Goal: Transaction & Acquisition: Purchase product/service

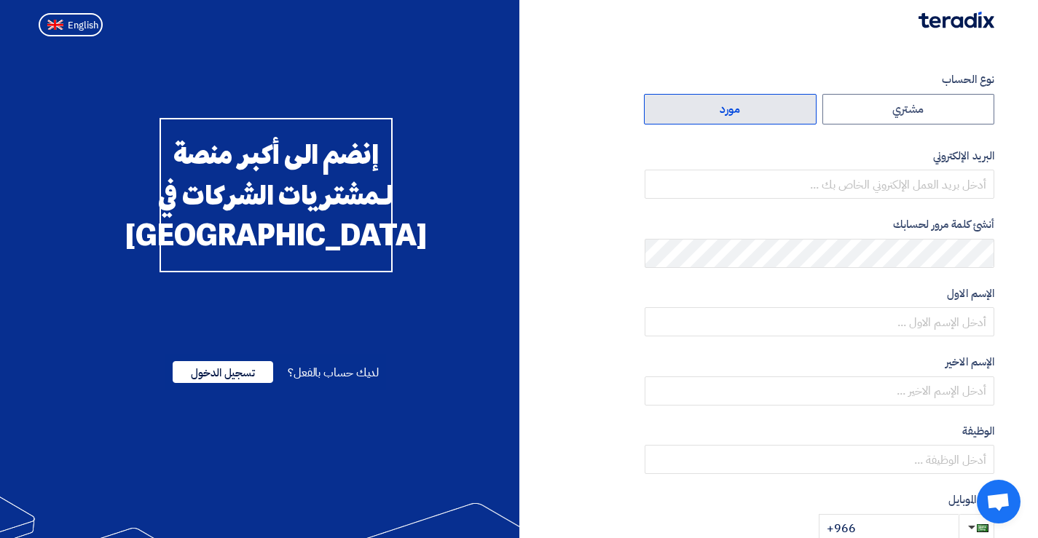
drag, startPoint x: 740, startPoint y: 108, endPoint x: 686, endPoint y: 103, distance: 54.1
click at [740, 108] on label "مورد" at bounding box center [730, 109] width 173 height 31
click at [740, 108] on input "مورد" at bounding box center [730, 109] width 171 height 29
radio input "true"
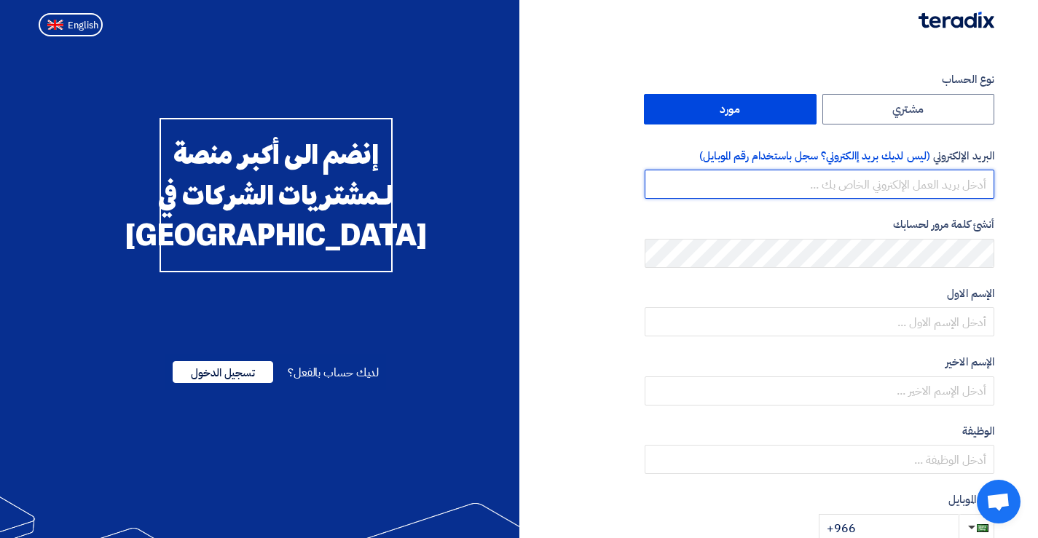
click at [910, 179] on input "email" at bounding box center [820, 184] width 350 height 29
click at [866, 187] on input "email" at bounding box center [820, 184] width 350 height 29
paste input "[EMAIL_ADDRESS][DOMAIN_NAME]"
type input "[EMAIL_ADDRESS][DOMAIN_NAME]"
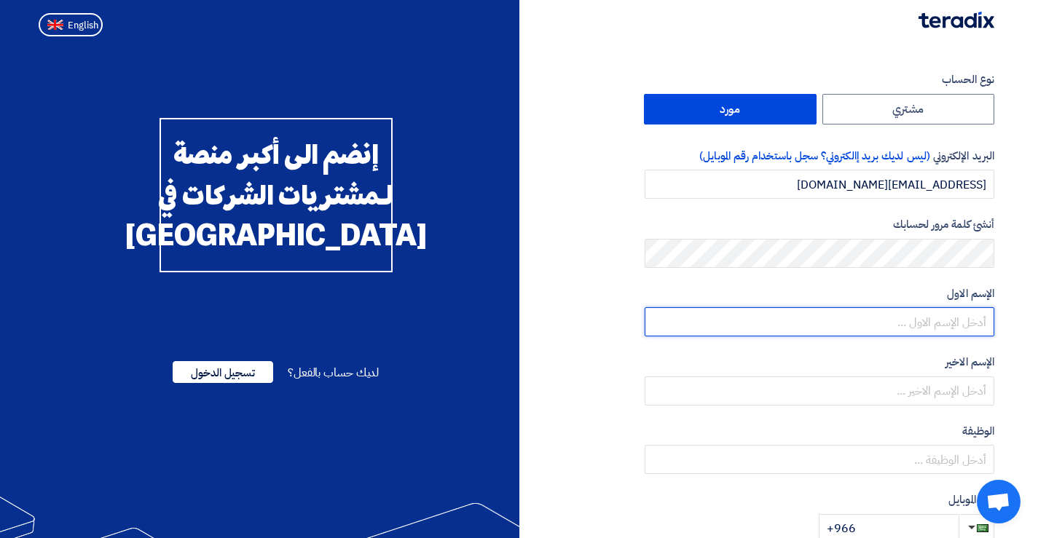
click at [939, 326] on input "text" at bounding box center [820, 321] width 350 height 29
type input "ARAFA"
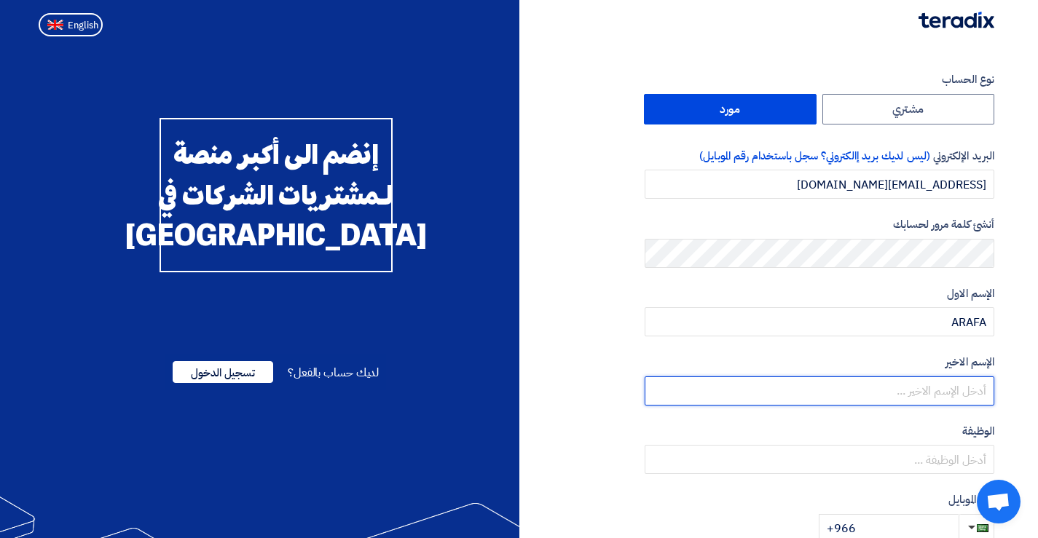
click at [951, 387] on input "text" at bounding box center [820, 391] width 350 height 29
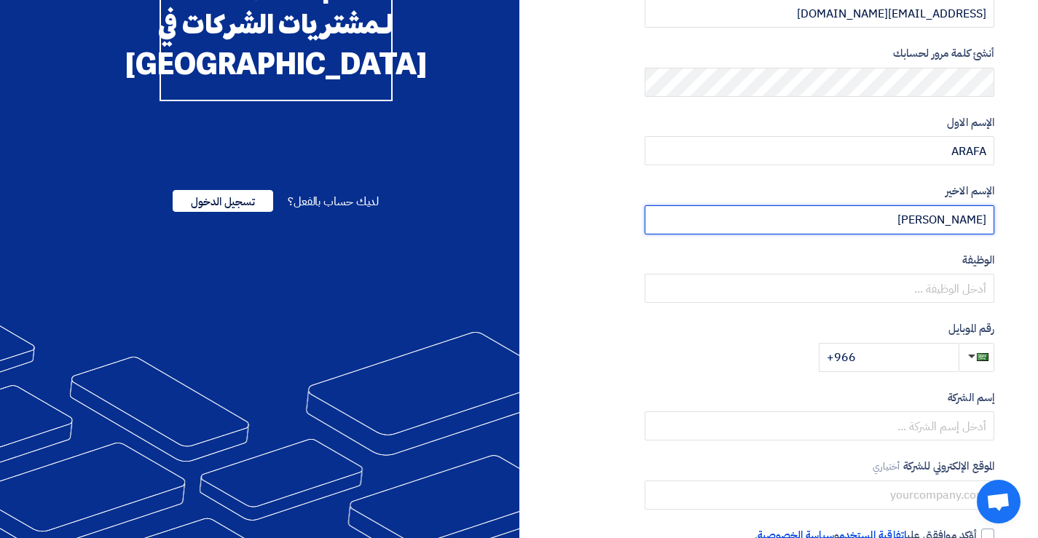
scroll to position [146, 0]
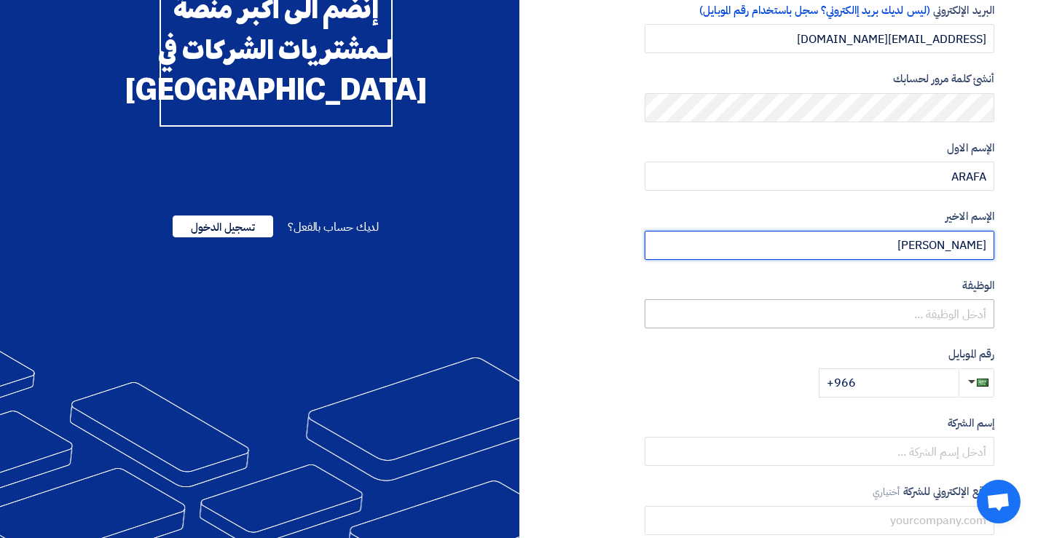
type input "[PERSON_NAME]"
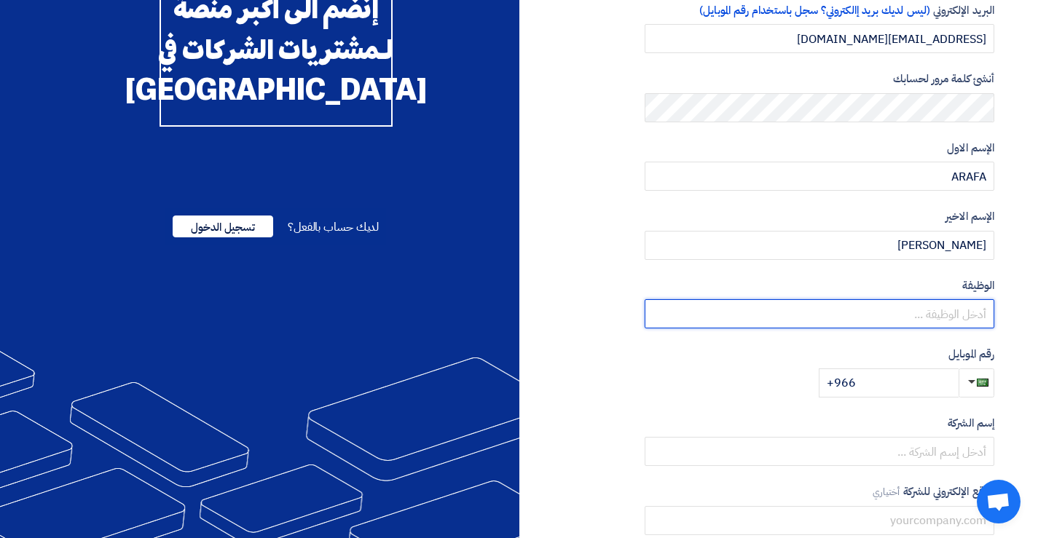
click at [974, 314] on input "text" at bounding box center [820, 313] width 350 height 29
type input "L"
type input "مندوب مبيعات"
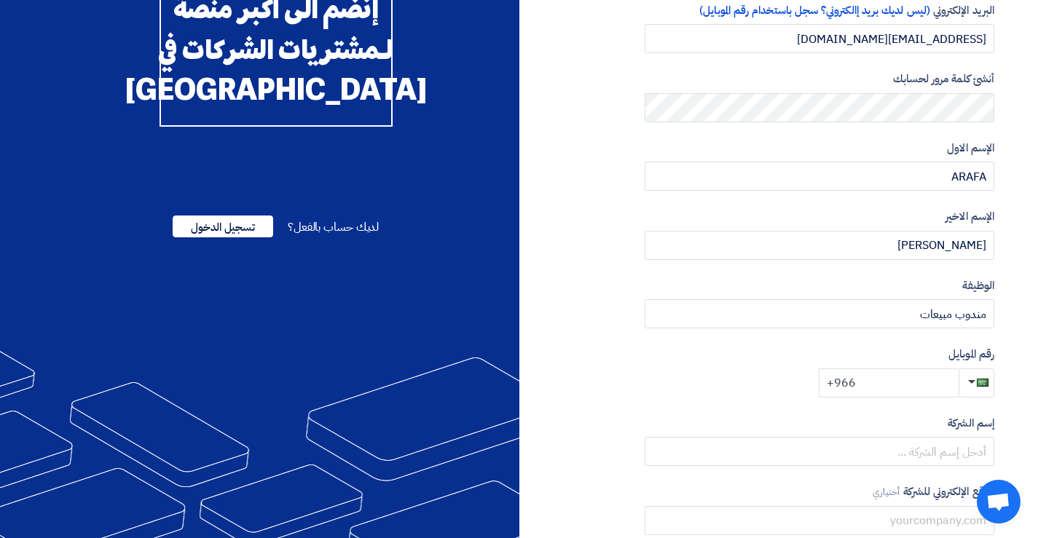
click at [923, 390] on input "+966" at bounding box center [889, 383] width 140 height 29
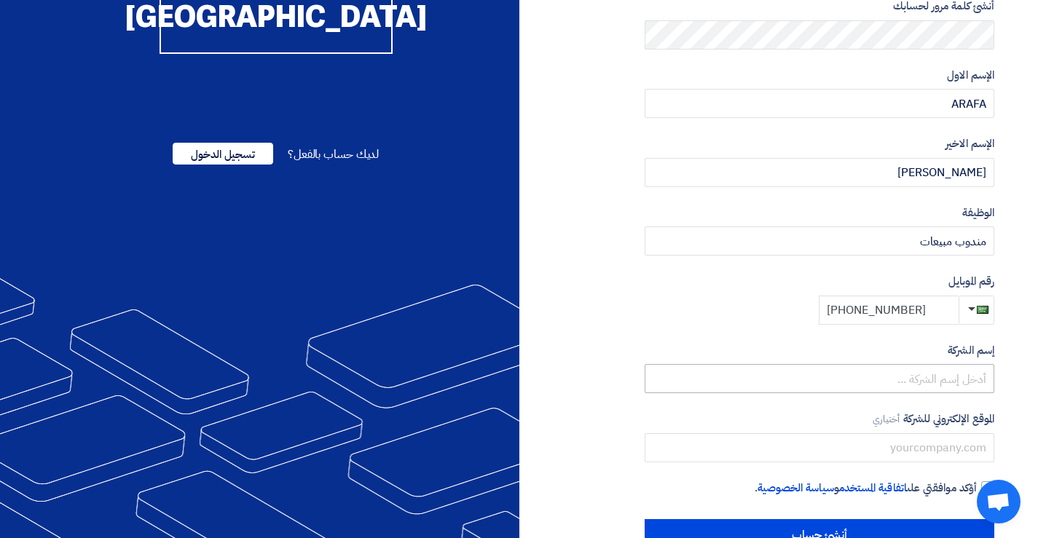
type input "[PHONE_NUMBER]"
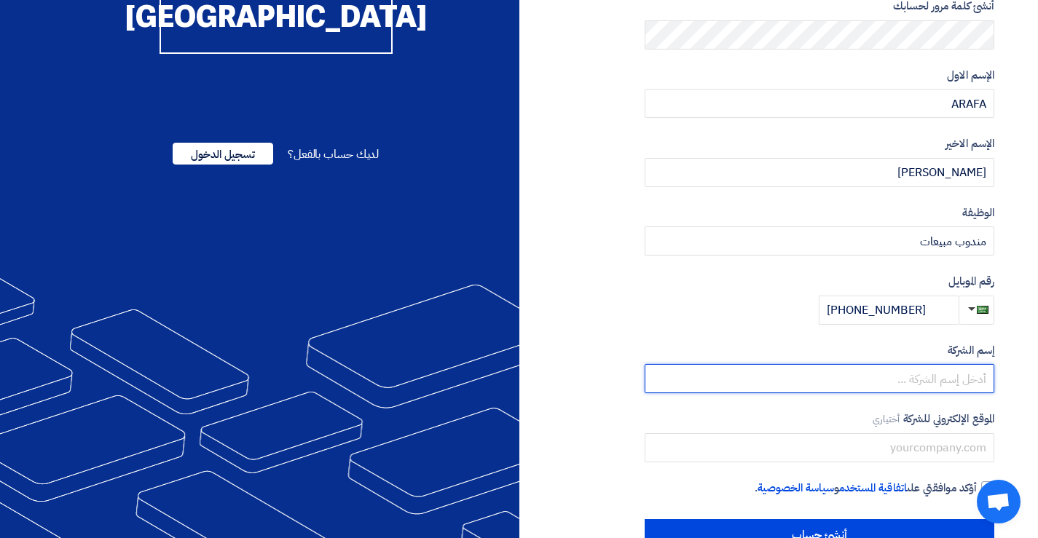
click at [935, 381] on input "text" at bounding box center [820, 378] width 350 height 29
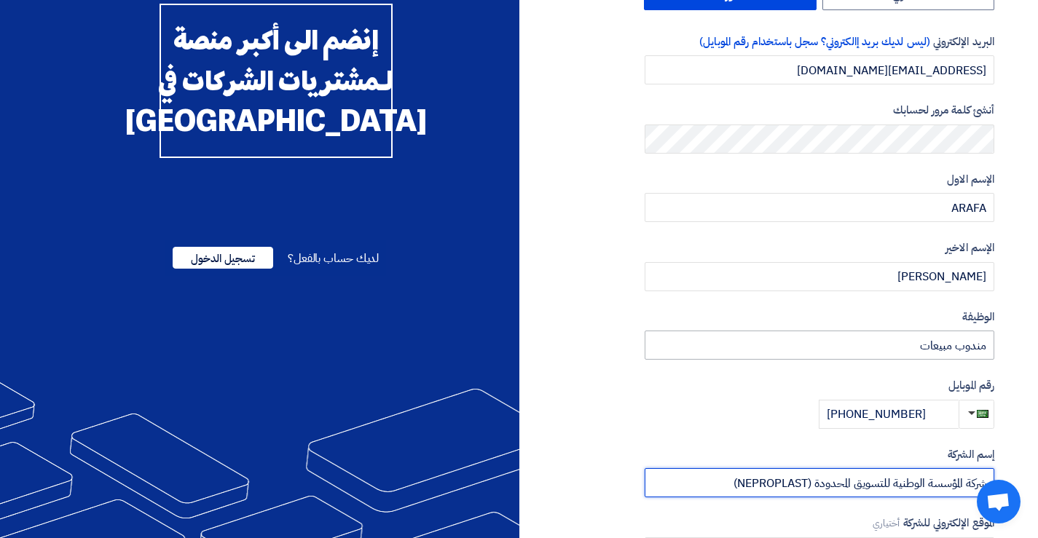
scroll to position [0, 0]
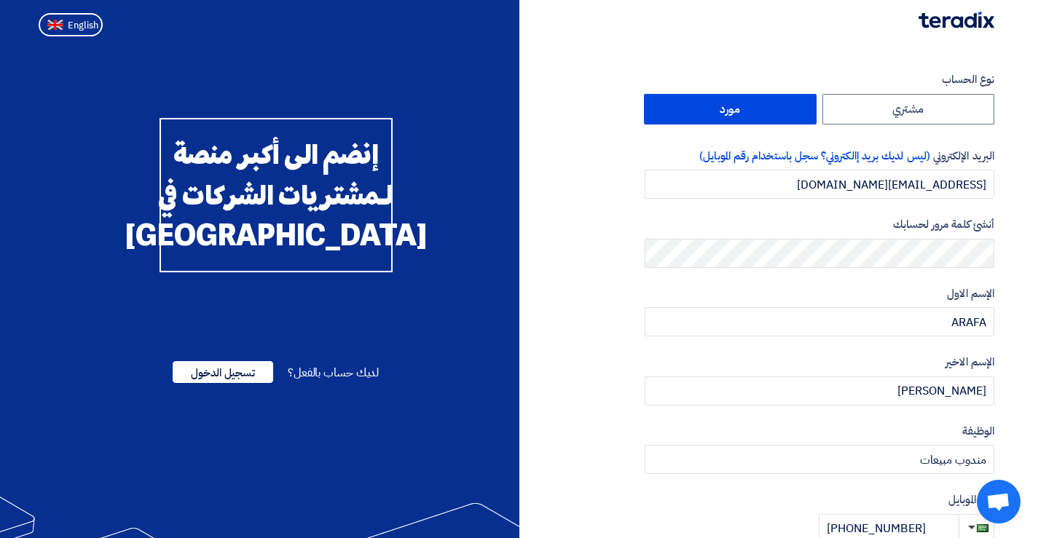
type input "شركة المؤسسة الوطنية للتسويق المحدودة (NEPROPLAST)"
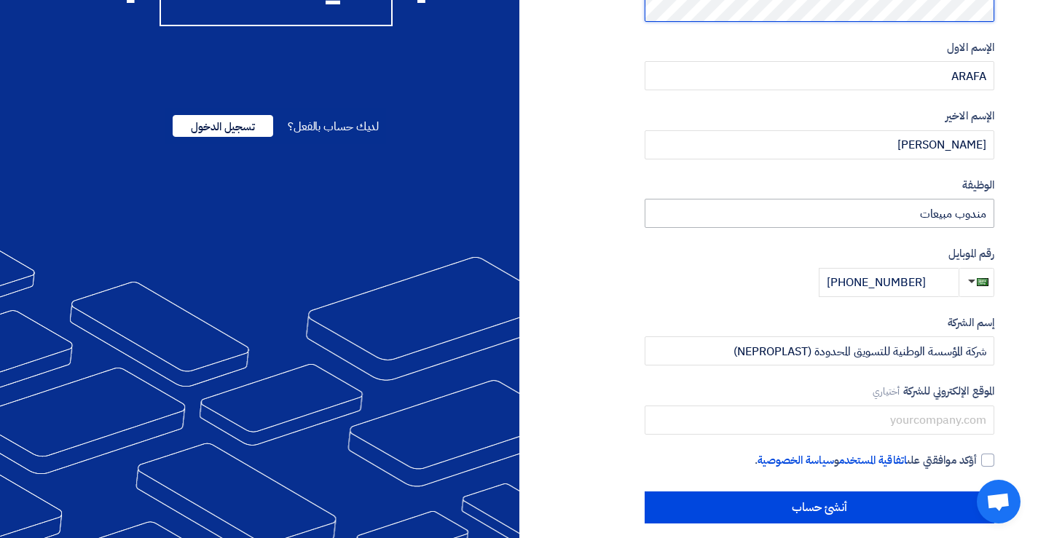
scroll to position [261, 0]
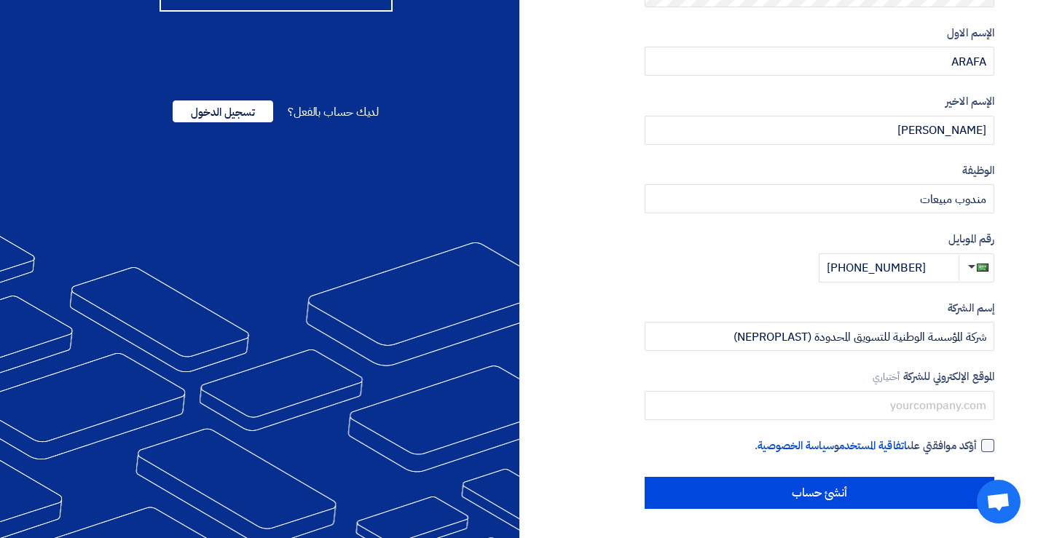
click at [988, 444] on div at bounding box center [987, 445] width 13 height 13
click at [977, 444] on input "أؤكد موافقتي على اتفاقية المستخدم و سياسة الخصوصية ." at bounding box center [802, 452] width 350 height 29
click at [988, 445] on div at bounding box center [987, 445] width 13 height 13
click at [977, 445] on input "أؤكد موافقتي على اتفاقية المستخدم و سياسة الخصوصية ." at bounding box center [802, 452] width 350 height 29
click at [987, 441] on div at bounding box center [987, 445] width 13 height 13
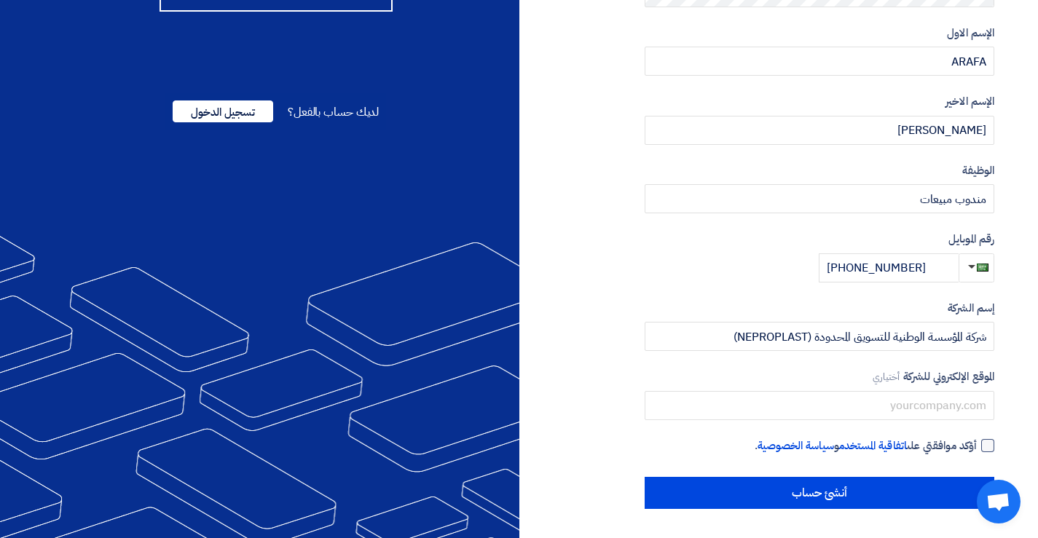
click at [977, 441] on input "أؤكد موافقتي على اتفاقية المستخدم و سياسة الخصوصية ." at bounding box center [802, 452] width 350 height 29
click at [987, 441] on div at bounding box center [987, 445] width 13 height 13
click at [977, 441] on input "أؤكد موافقتي على اتفاقية المستخدم و سياسة الخصوصية ." at bounding box center [802, 452] width 350 height 29
click at [987, 441] on div at bounding box center [987, 445] width 13 height 13
click at [977, 441] on input "أؤكد موافقتي على اتفاقية المستخدم و سياسة الخصوصية ." at bounding box center [802, 452] width 350 height 29
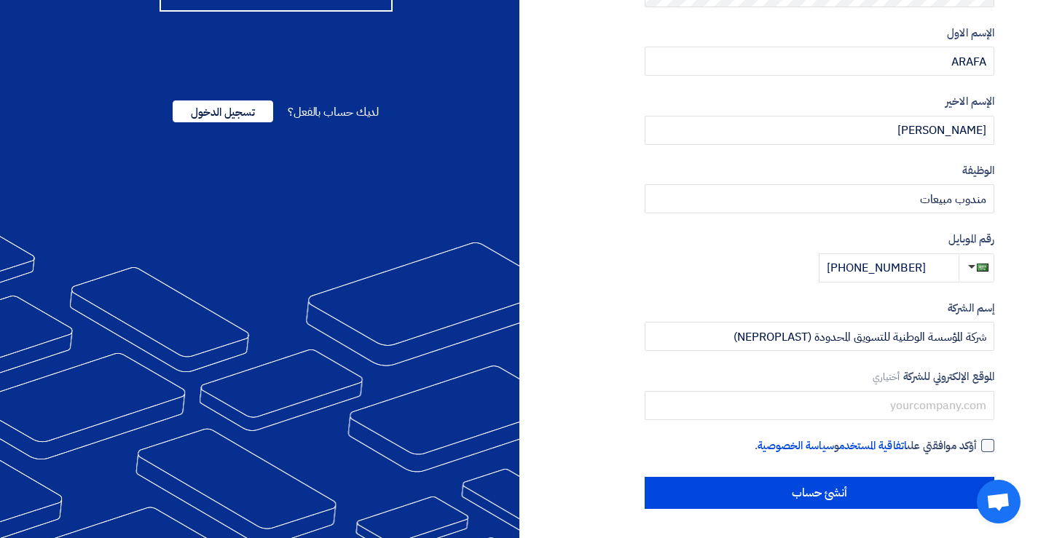
checkbox input "true"
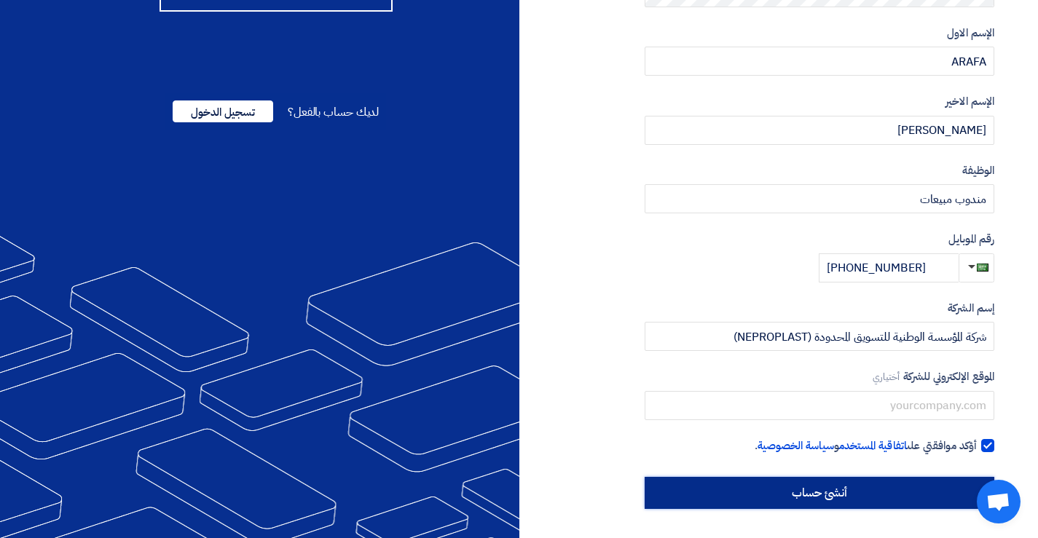
click at [820, 494] on input "أنشئ حساب" at bounding box center [820, 493] width 350 height 32
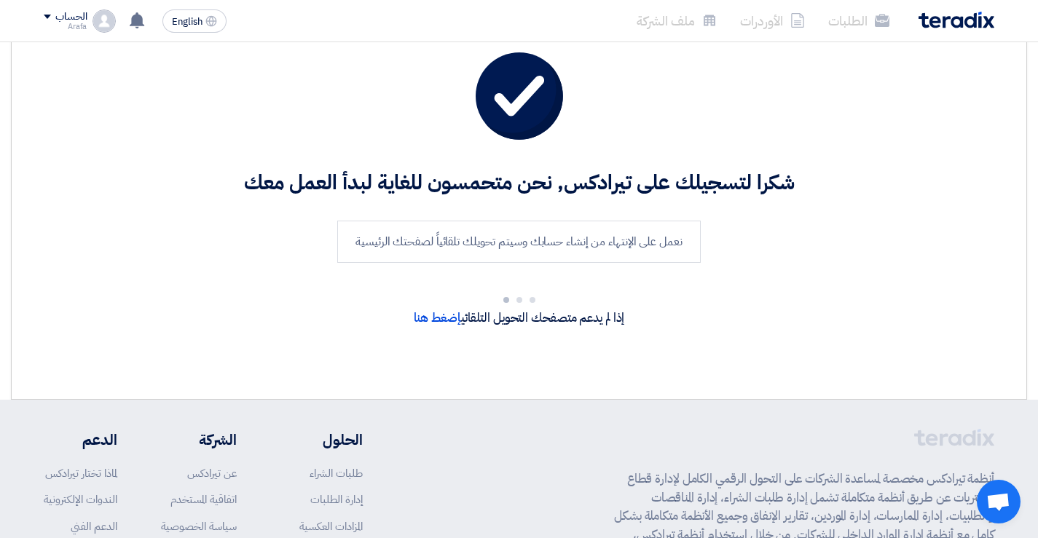
scroll to position [146, 0]
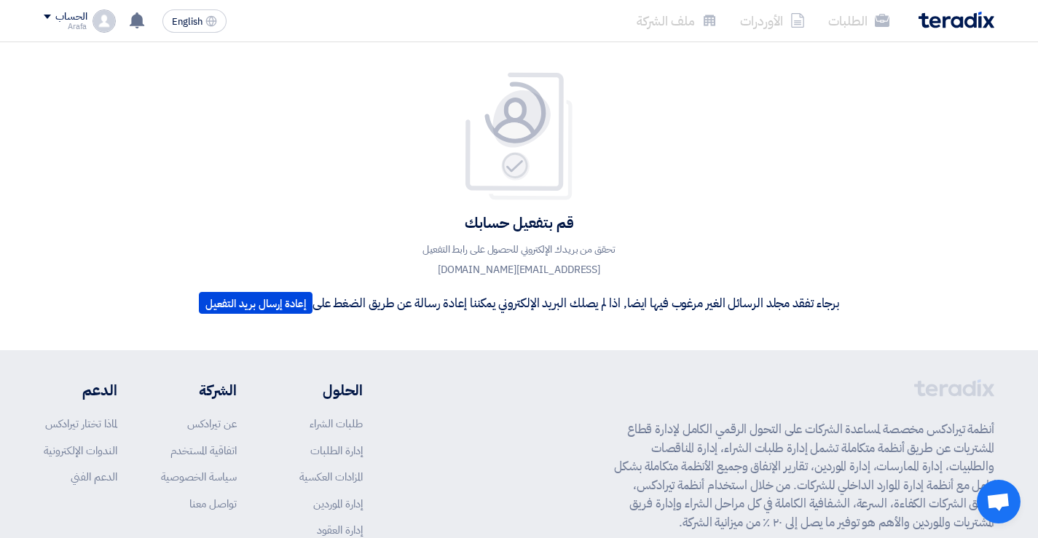
click at [48, 20] on div "الحساب" at bounding box center [65, 17] width 43 height 12
click at [146, 169] on li "خروج" at bounding box center [119, 171] width 151 height 28
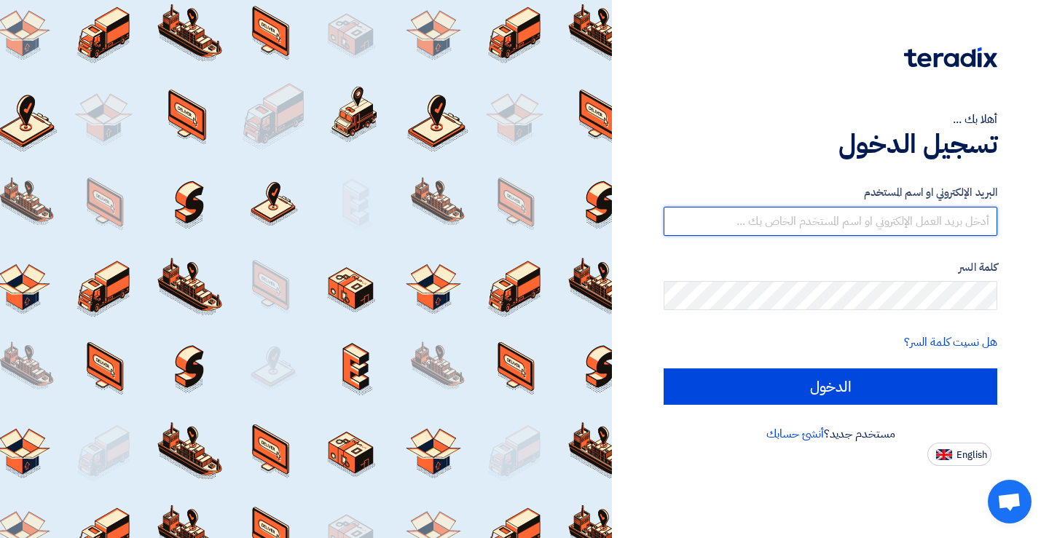
click at [948, 216] on input "text" at bounding box center [831, 221] width 334 height 29
paste input "[EMAIL_ADDRESS][DOMAIN_NAME]"
type input "[EMAIL_ADDRESS][DOMAIN_NAME]"
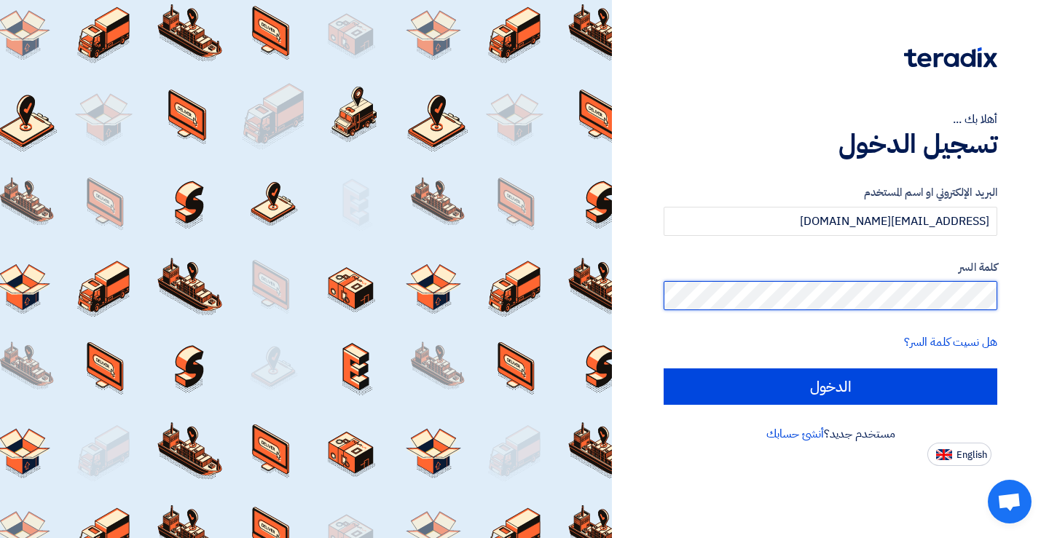
click at [664, 369] on input "الدخول" at bounding box center [831, 387] width 334 height 36
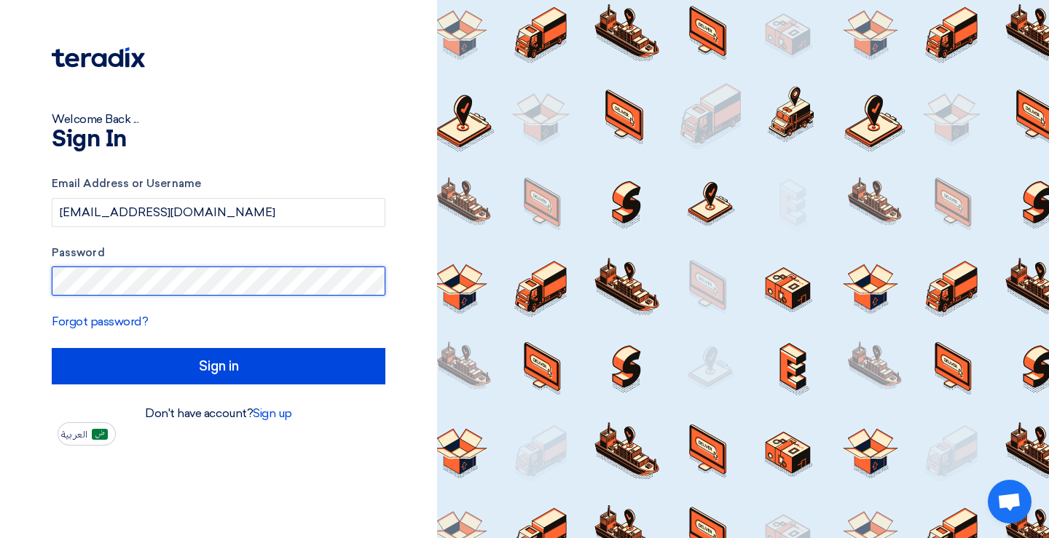
type input "Sign in"
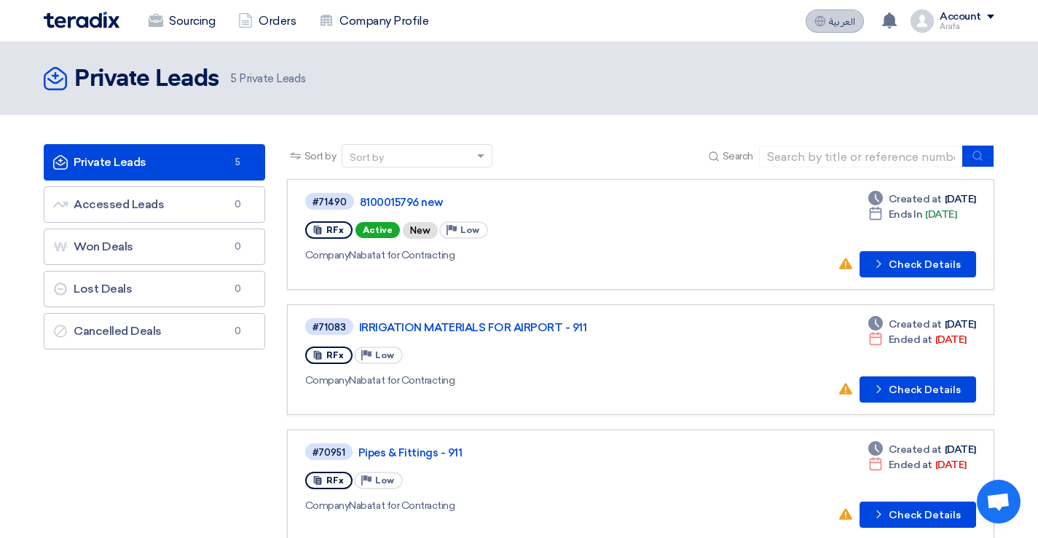
click at [848, 23] on span "العربية" at bounding box center [842, 22] width 26 height 10
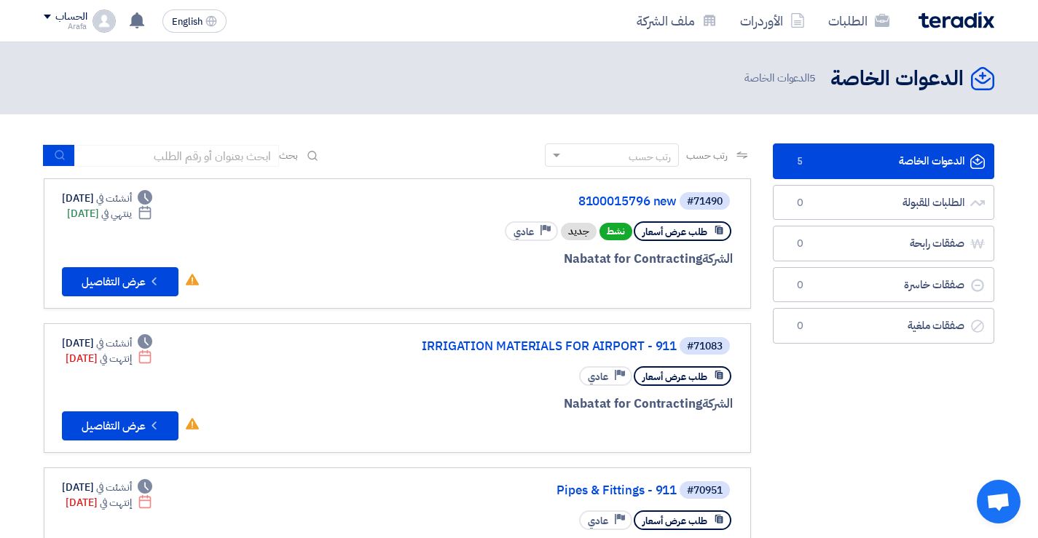
click at [894, 163] on link "الدعوات الخاصة الدعوات الخاصة 5" at bounding box center [883, 161] width 221 height 36
click at [103, 278] on button "Check details عرض التفاصيل" at bounding box center [120, 281] width 117 height 29
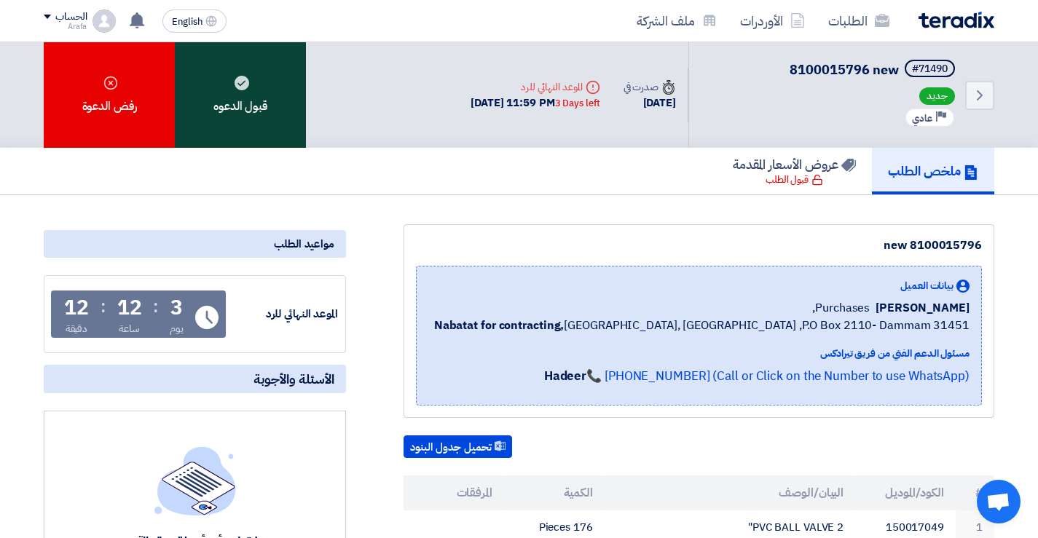
click at [243, 91] on div "قبول الدعوه" at bounding box center [240, 95] width 131 height 106
click at [251, 89] on div "قبول الدعوه" at bounding box center [240, 95] width 131 height 106
click at [243, 84] on use at bounding box center [242, 83] width 15 height 15
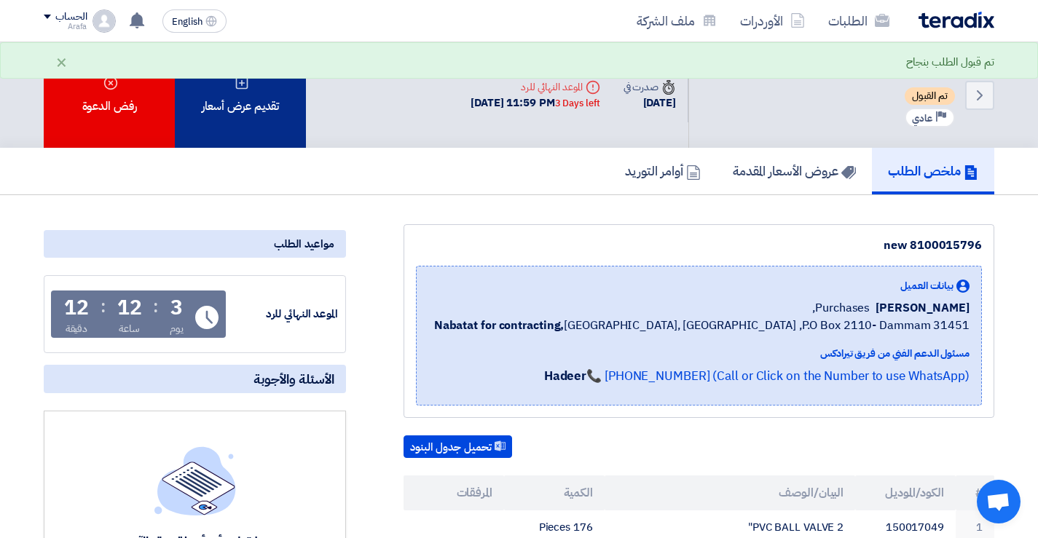
click at [244, 87] on icon at bounding box center [242, 83] width 15 height 15
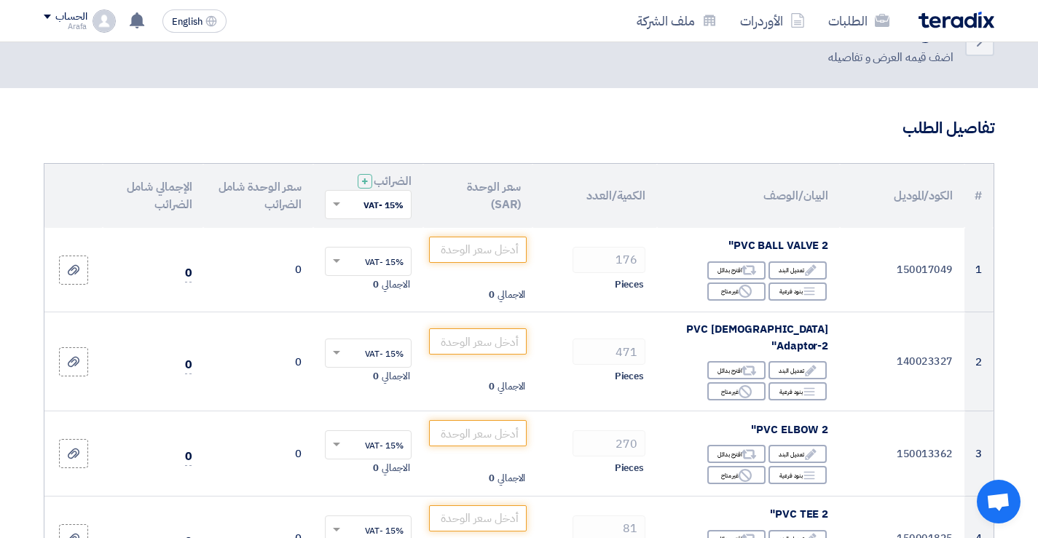
scroll to position [73, 0]
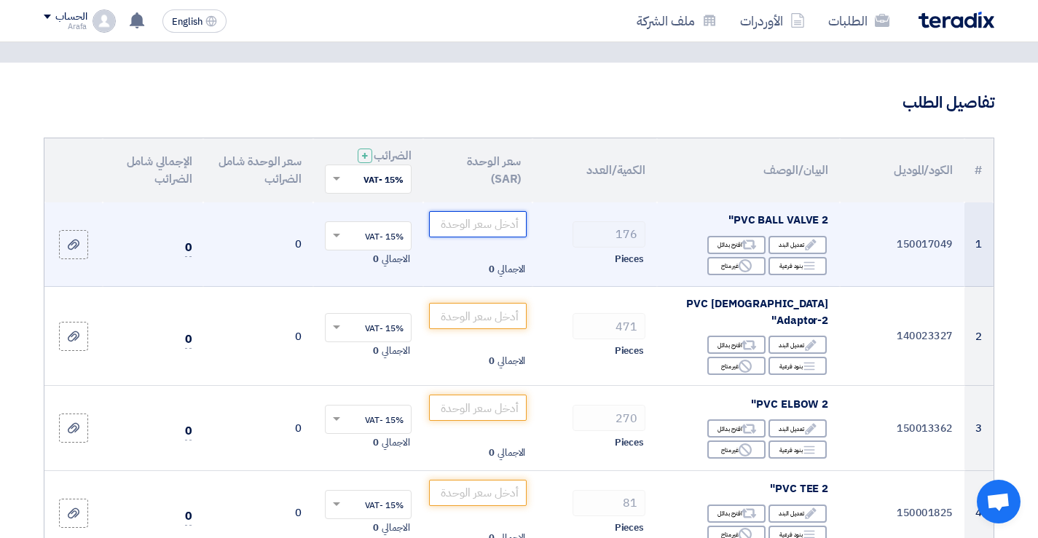
click at [486, 226] on input "number" at bounding box center [478, 224] width 98 height 26
click at [491, 227] on input "number" at bounding box center [478, 224] width 98 height 26
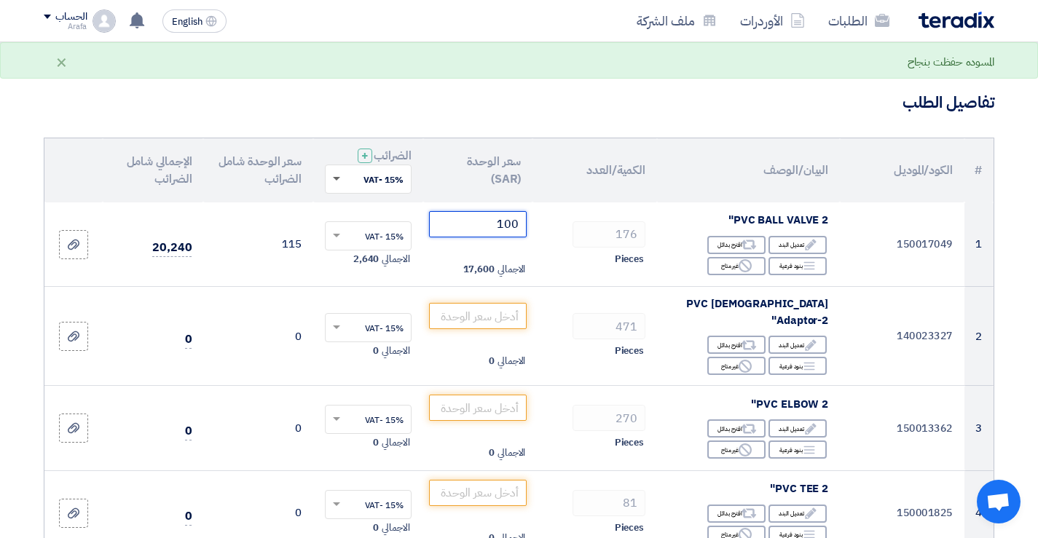
type input "100"
click at [336, 178] on span at bounding box center [336, 179] width 7 height 4
click at [371, 202] on span "15% -VAT" at bounding box center [383, 206] width 40 height 13
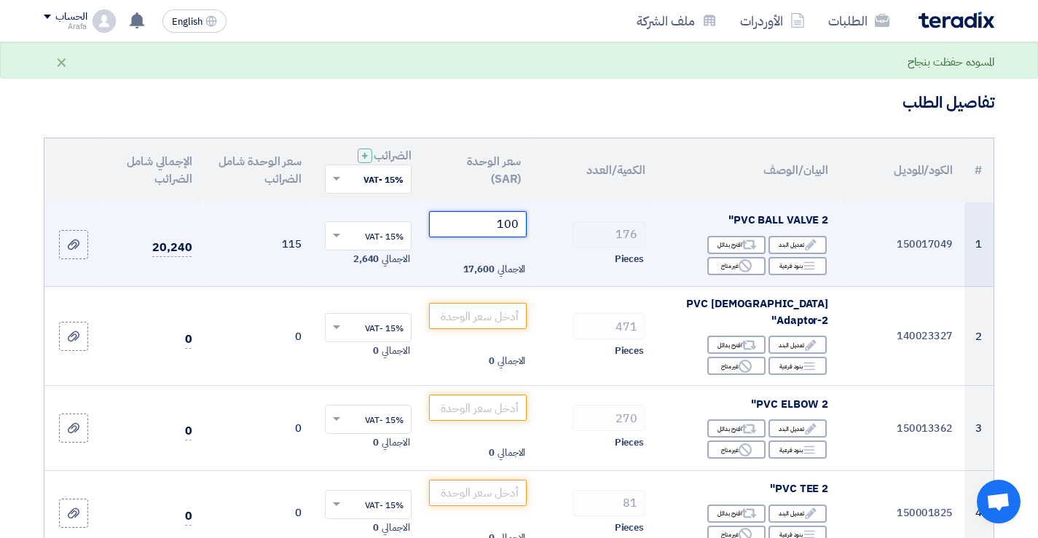
click at [463, 227] on input "100" at bounding box center [478, 224] width 98 height 26
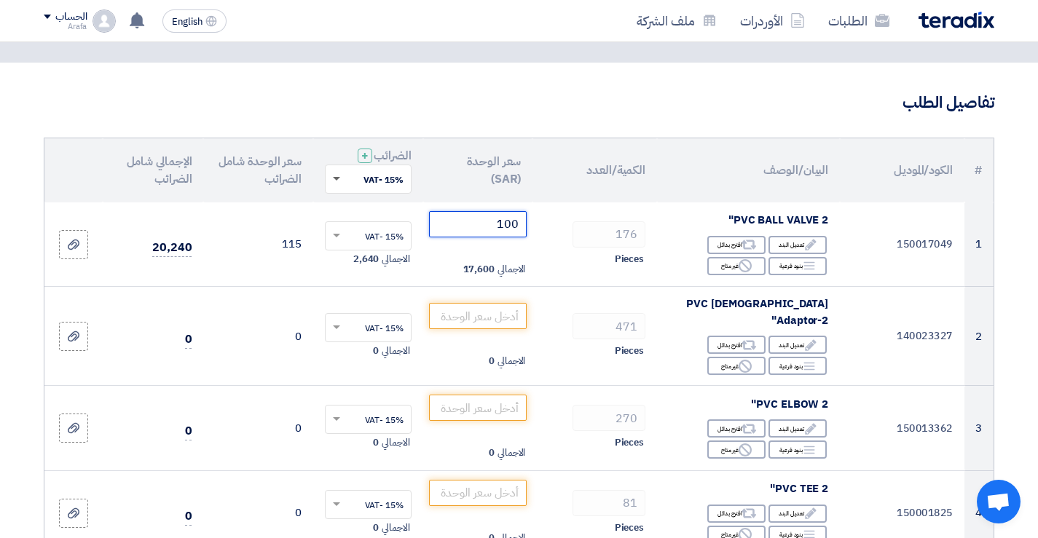
click at [337, 181] on span at bounding box center [335, 179] width 18 height 13
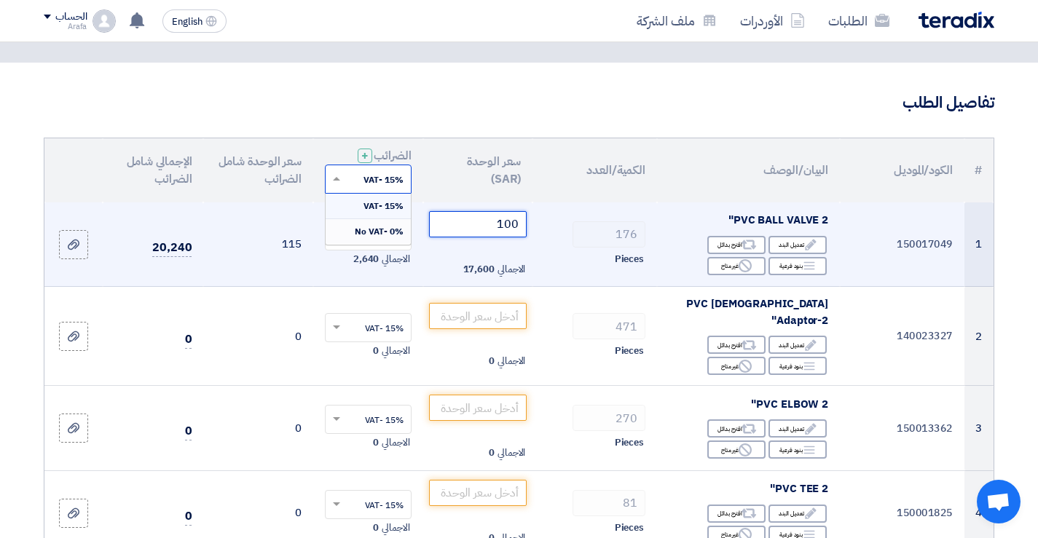
click at [473, 225] on input "100" at bounding box center [478, 224] width 98 height 26
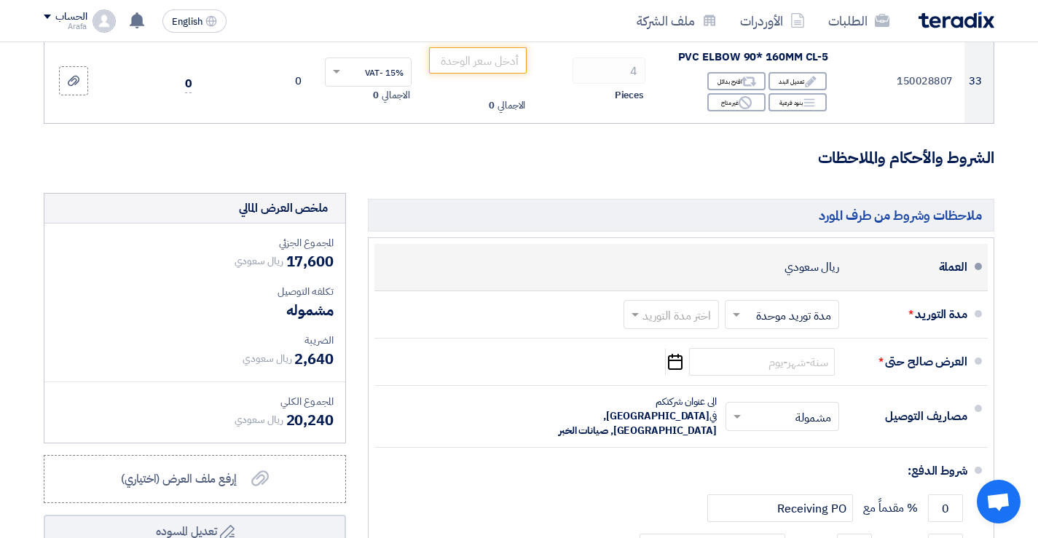
scroll to position [3009, 0]
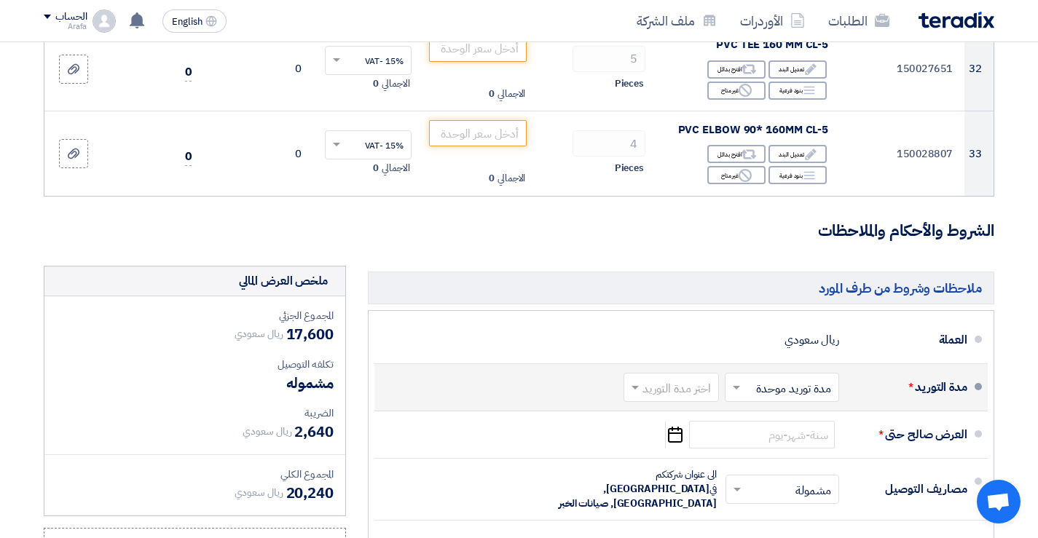
click at [740, 380] on span at bounding box center [734, 387] width 18 height 15
click at [739, 380] on span at bounding box center [734, 387] width 18 height 15
click at [739, 386] on span at bounding box center [736, 388] width 7 height 5
click at [736, 386] on span at bounding box center [736, 388] width 7 height 5
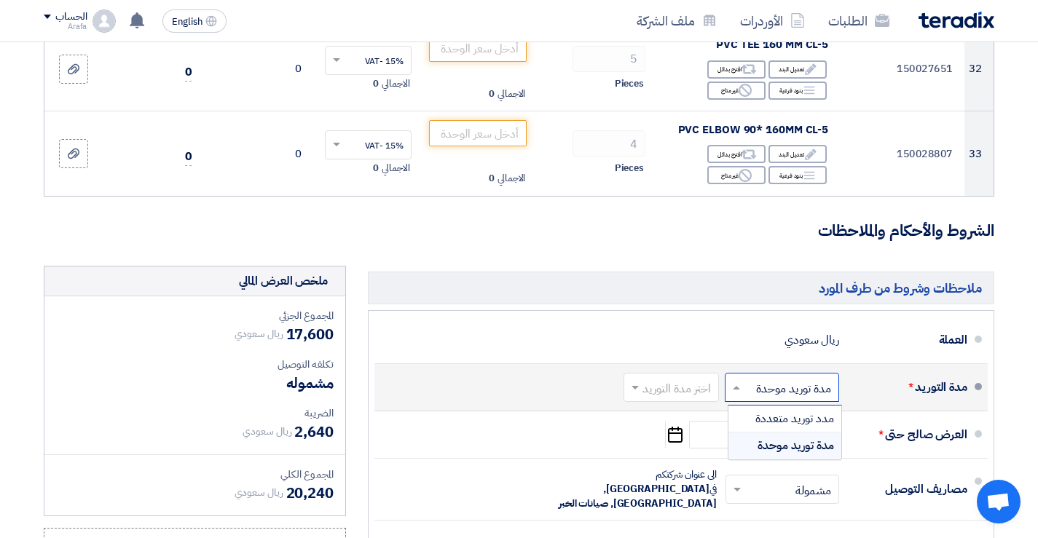
click at [738, 380] on span at bounding box center [734, 387] width 18 height 15
click at [734, 386] on span at bounding box center [736, 388] width 7 height 4
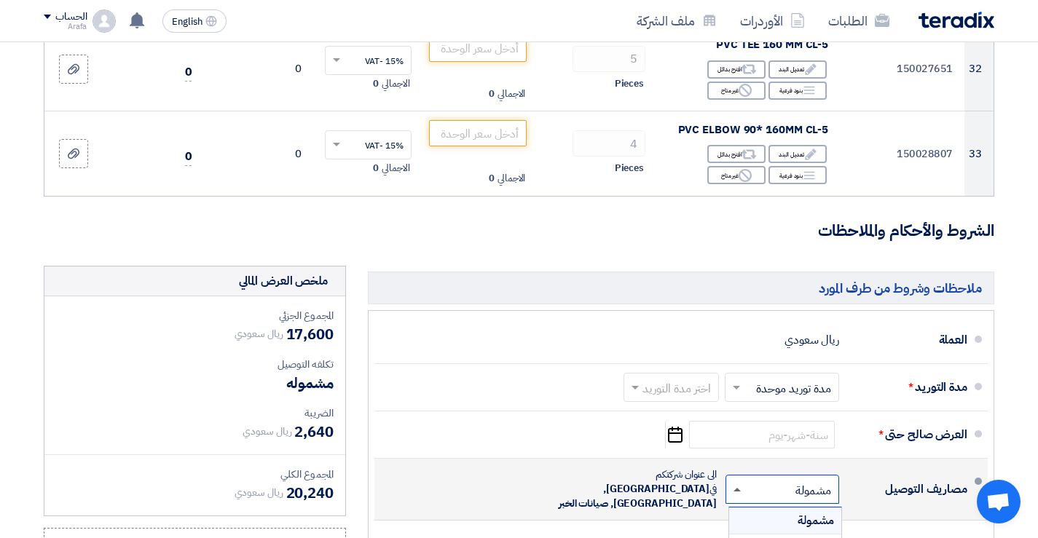
click at [739, 488] on span at bounding box center [736, 490] width 7 height 4
click at [736, 488] on span at bounding box center [736, 490] width 7 height 5
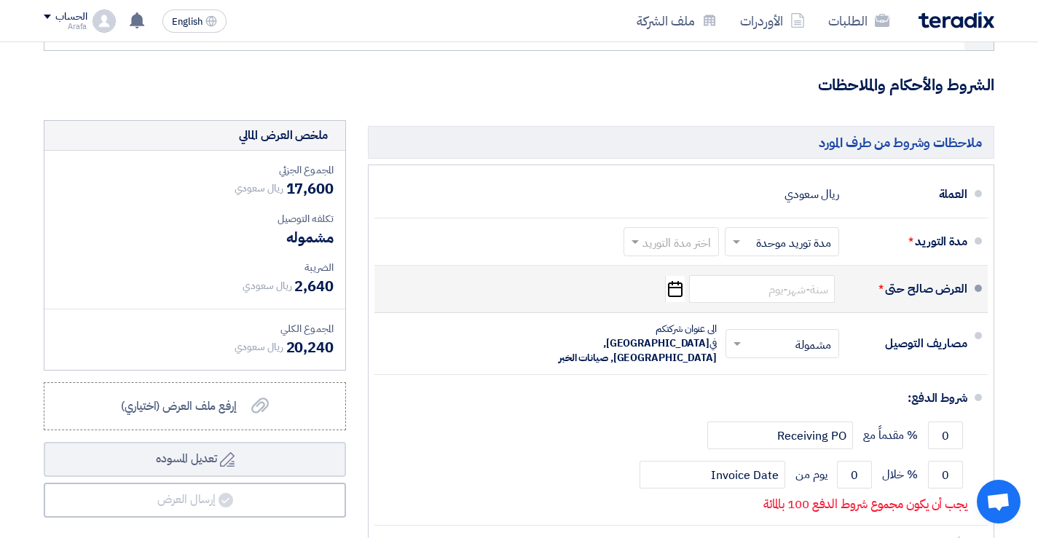
scroll to position [3227, 0]
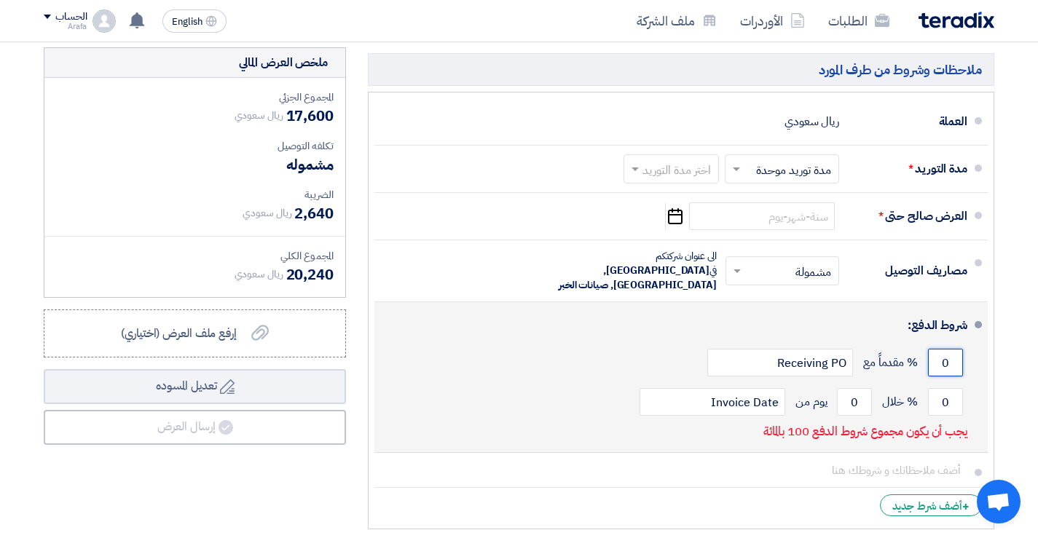
click at [943, 349] on input "0" at bounding box center [945, 363] width 35 height 28
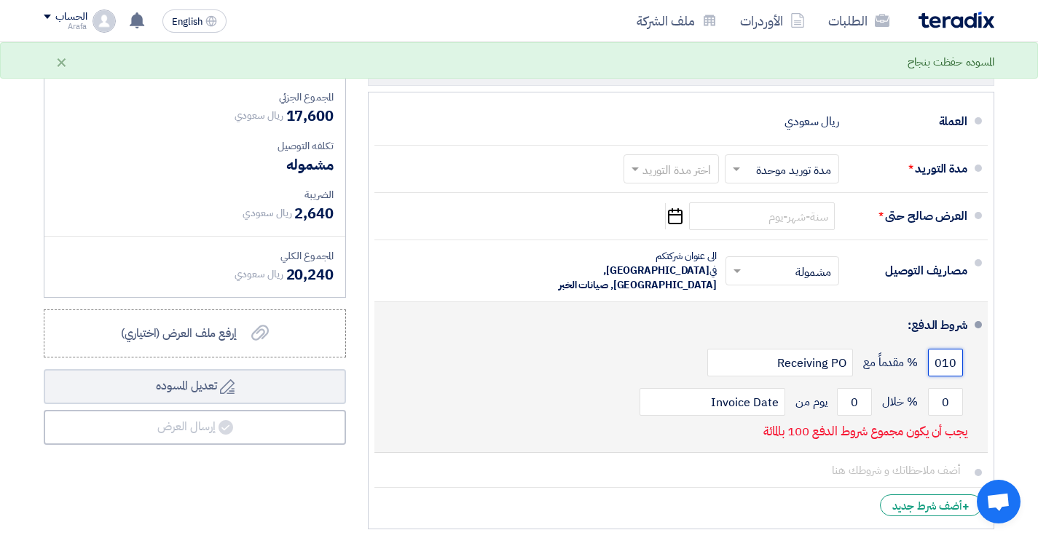
scroll to position [0, 0]
type input "0"
type input "1"
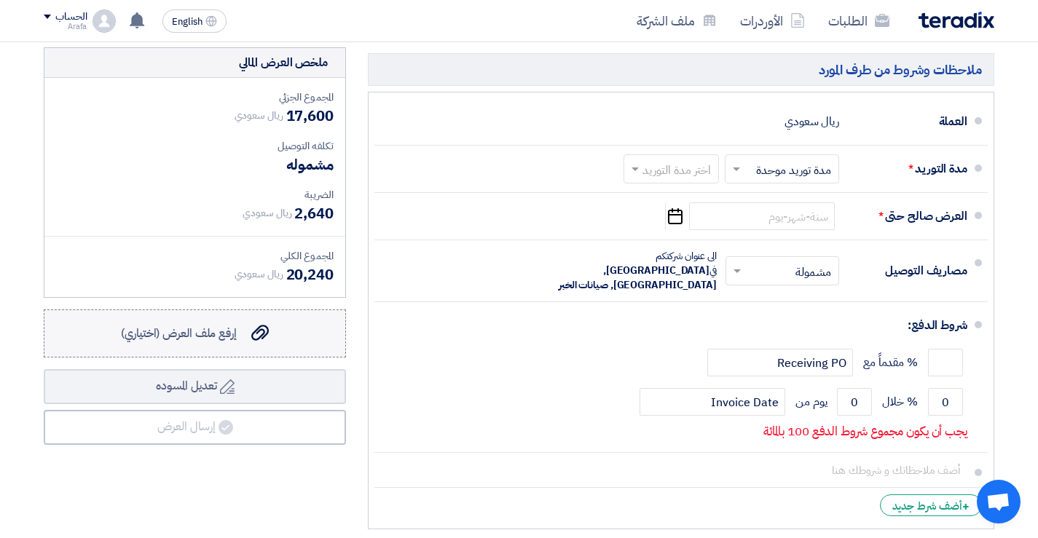
click at [225, 325] on span "إرفع ملف العرض (اختياري)" at bounding box center [179, 333] width 116 height 17
click at [0, 0] on input "إرفع ملف العرض (اختياري) إرفع ملف العرض (اختياري)" at bounding box center [0, 0] width 0 height 0
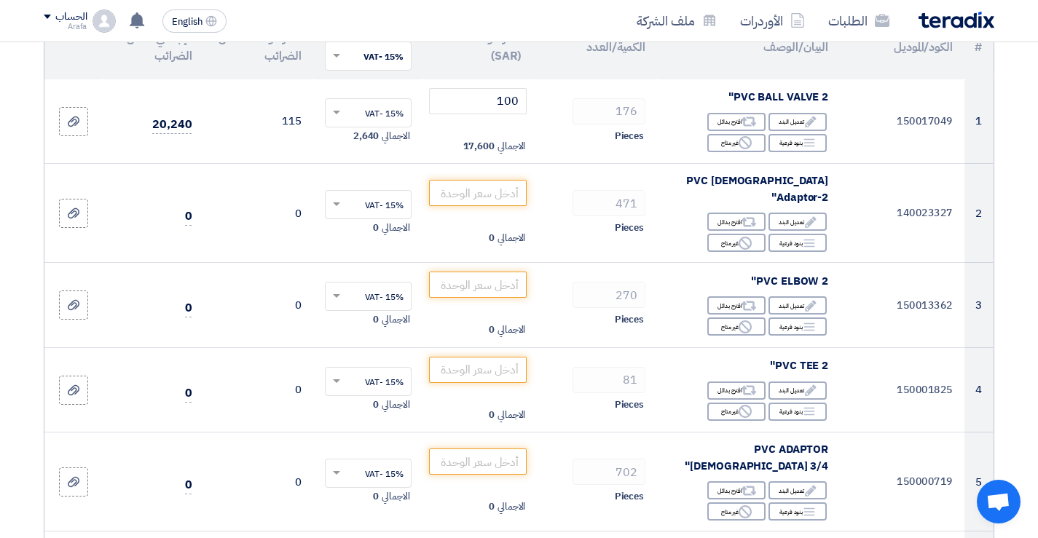
scroll to position [146, 0]
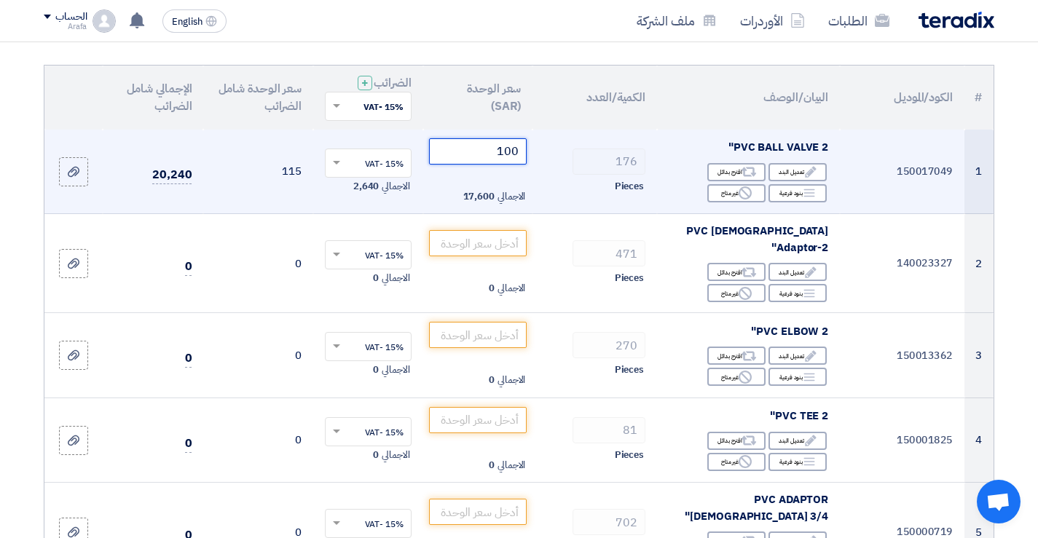
click at [481, 149] on input "100" at bounding box center [478, 151] width 98 height 26
type input "1"
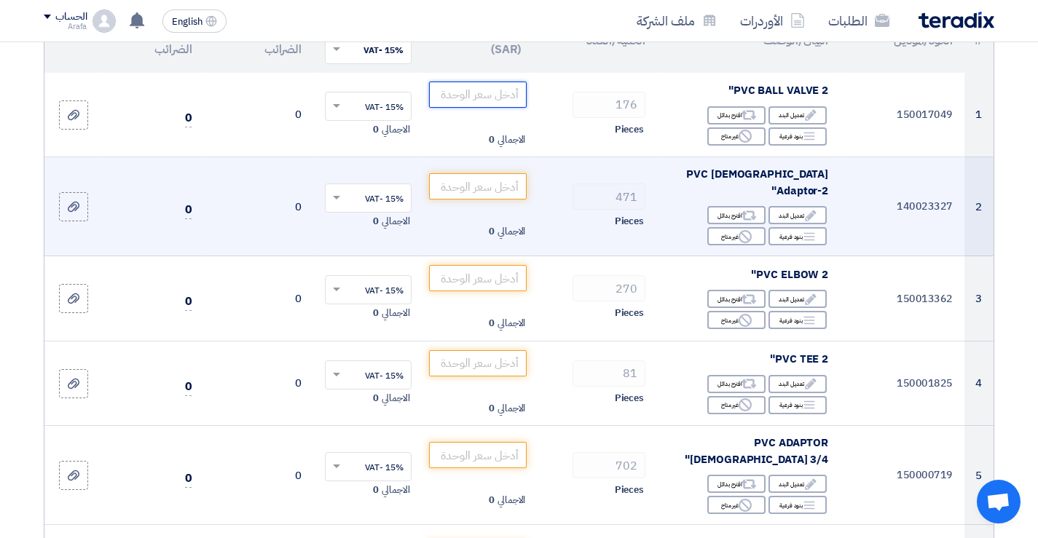
scroll to position [219, 0]
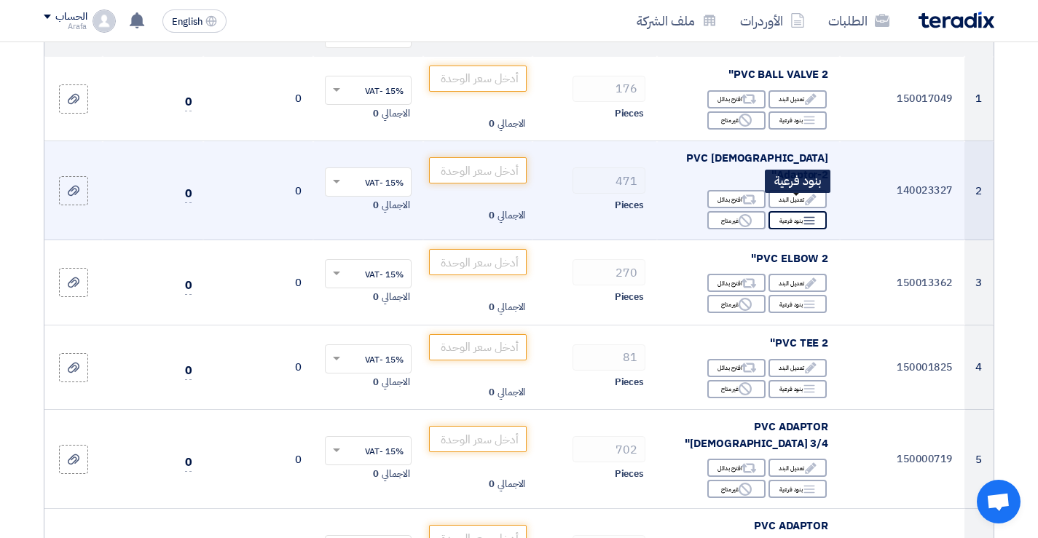
click at [805, 214] on icon "Breakdown" at bounding box center [809, 220] width 13 height 13
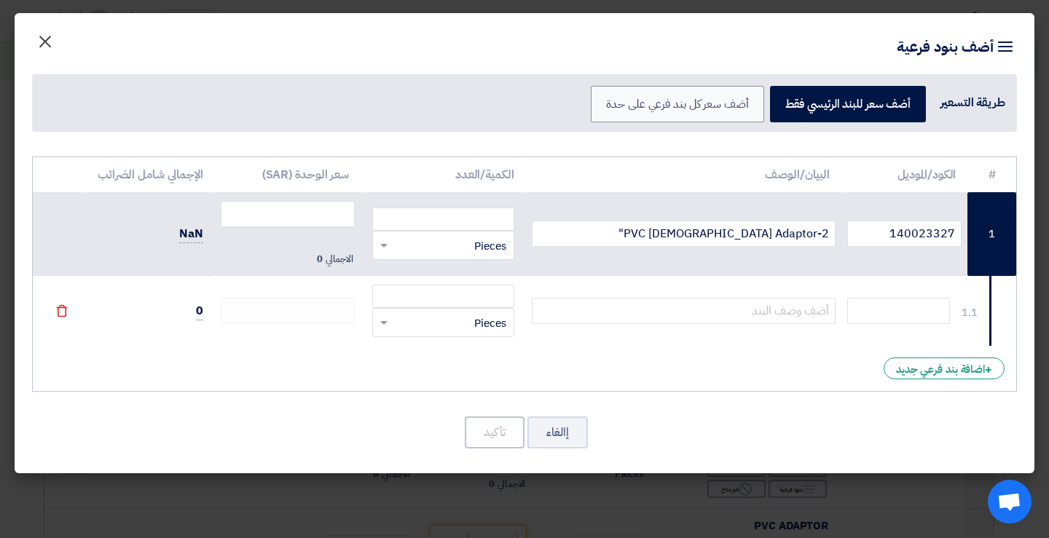
click at [40, 47] on span "×" at bounding box center [44, 41] width 17 height 44
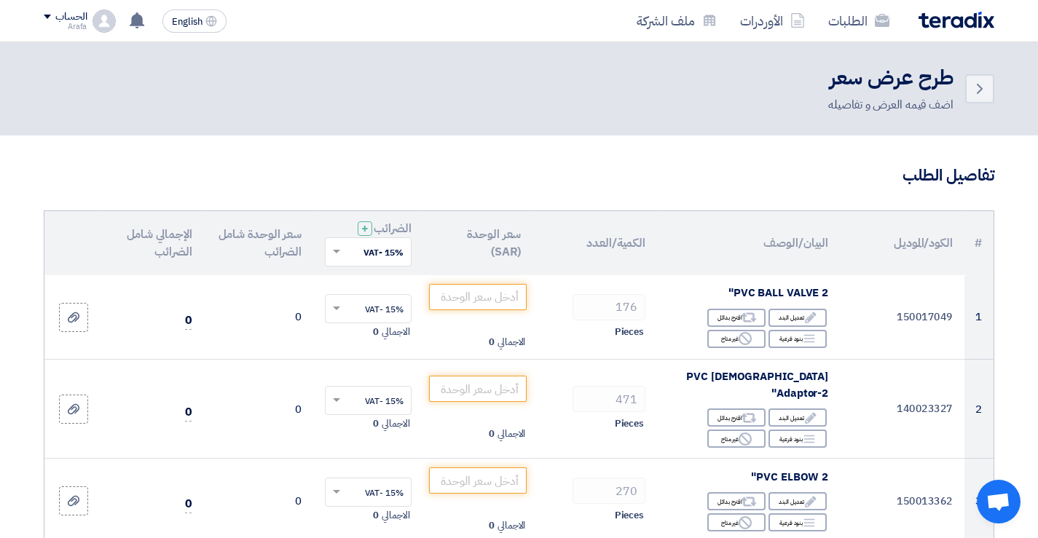
scroll to position [73, 0]
